Goal: Task Accomplishment & Management: Use online tool/utility

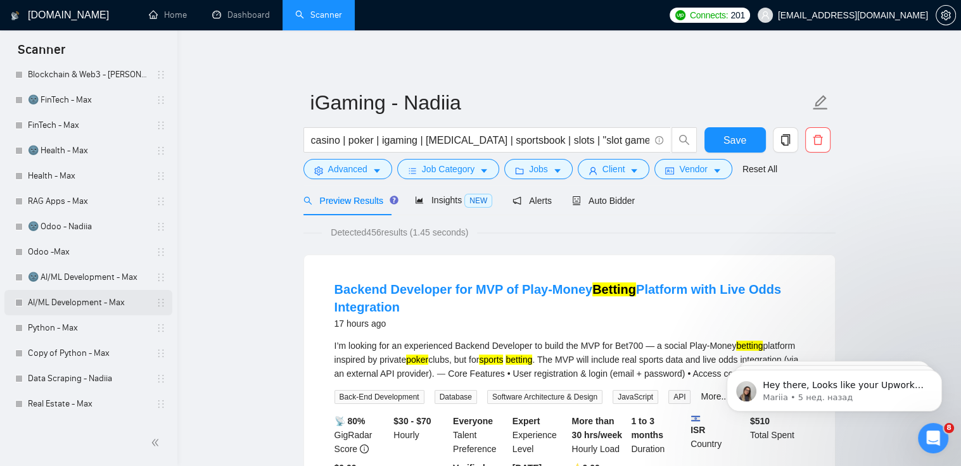
click at [88, 306] on link "AI/ML Development - Max" at bounding box center [88, 302] width 120 height 25
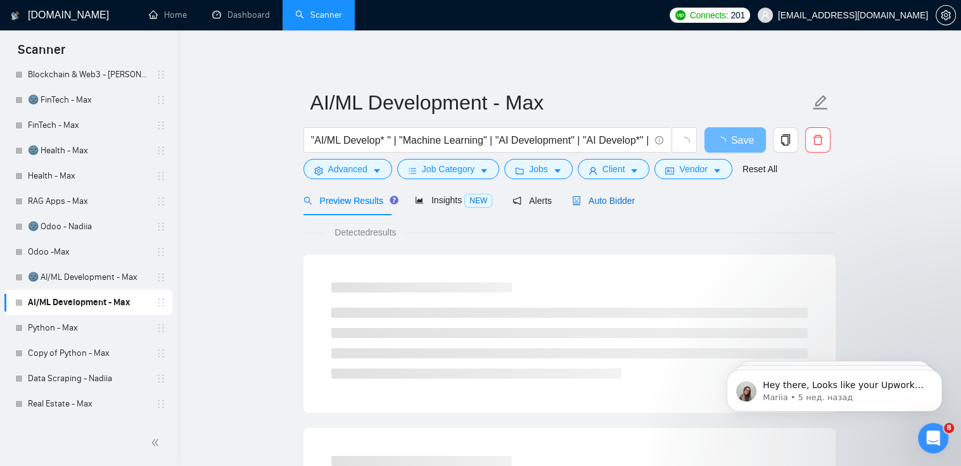
click at [582, 202] on span "Auto Bidder" at bounding box center [603, 201] width 63 height 10
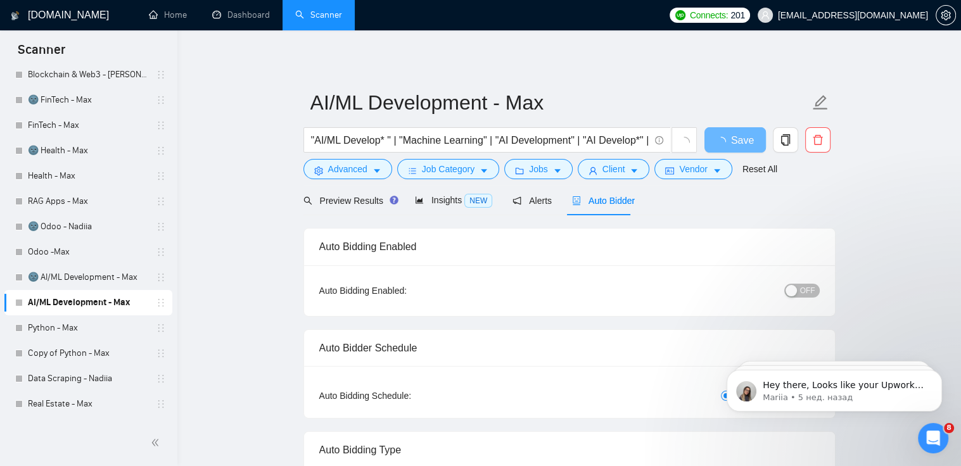
checkbox input "true"
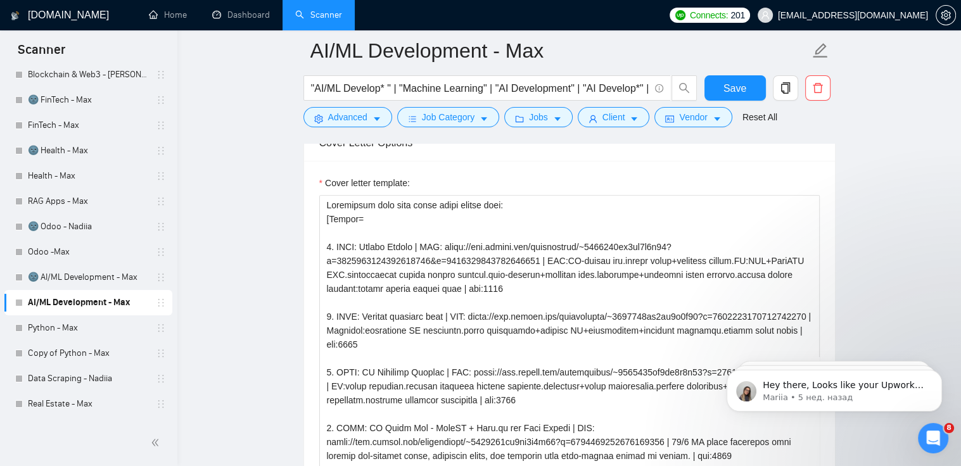
scroll to position [1506, 0]
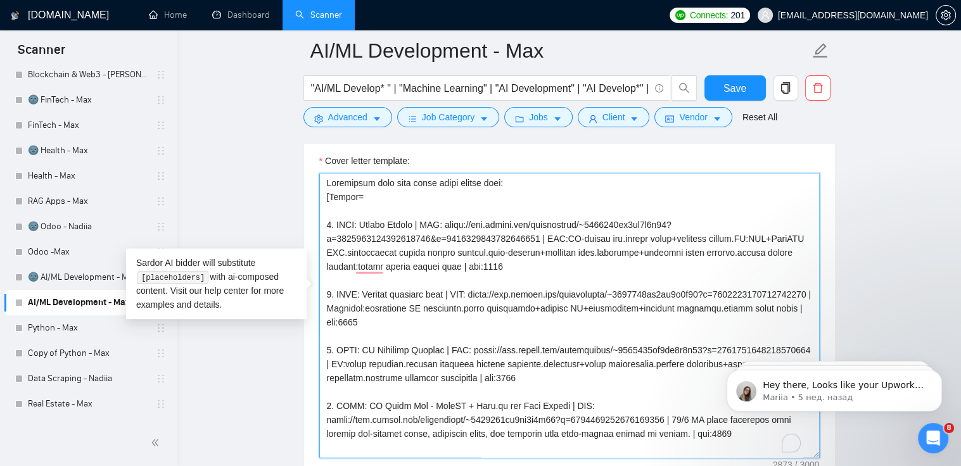
drag, startPoint x: 442, startPoint y: 202, endPoint x: 535, endPoint y: 216, distance: 93.5
click at [535, 216] on textarea "Cover letter template:" at bounding box center [569, 315] width 500 height 285
click at [578, 317] on textarea "Cover letter template:" at bounding box center [569, 315] width 500 height 285
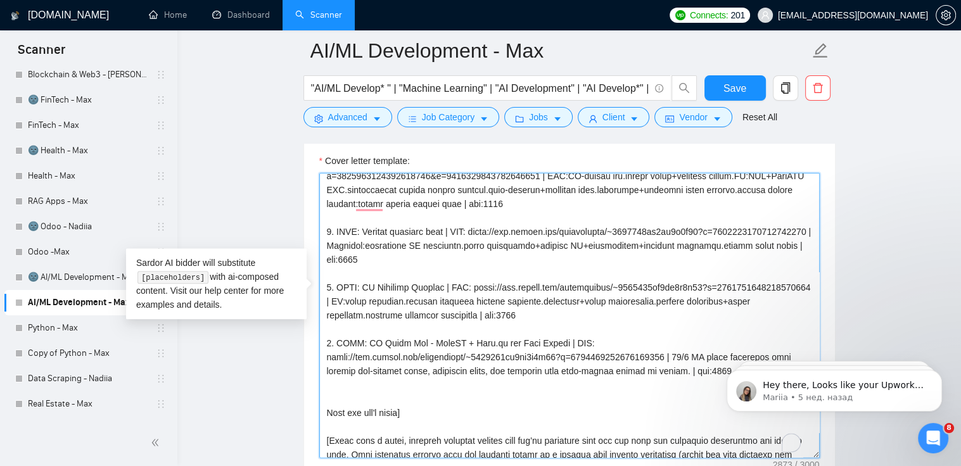
scroll to position [33, 0]
